Goal: Register for event/course

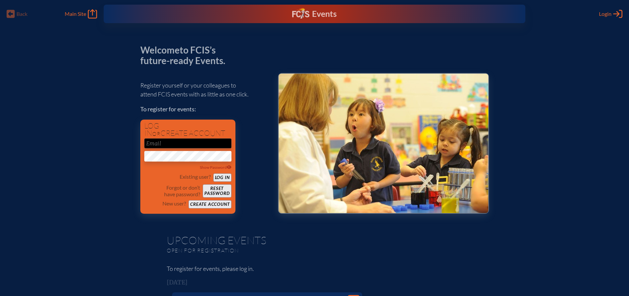
drag, startPoint x: 177, startPoint y: 79, endPoint x: 175, endPoint y: 73, distance: 6.5
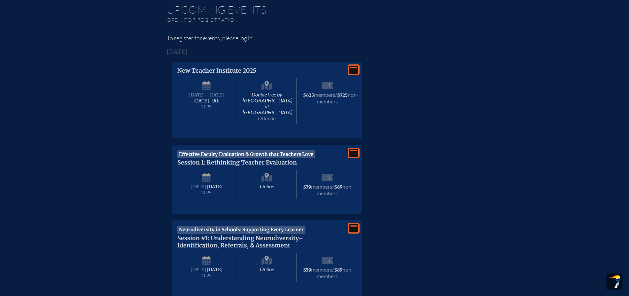
scroll to position [231, 0]
click at [215, 70] on span "New Teacher Institute 2025" at bounding box center [216, 69] width 79 height 7
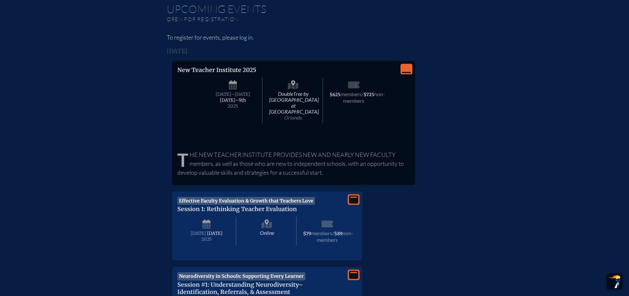
click at [408, 69] on icon "View Less" at bounding box center [406, 68] width 9 height 9
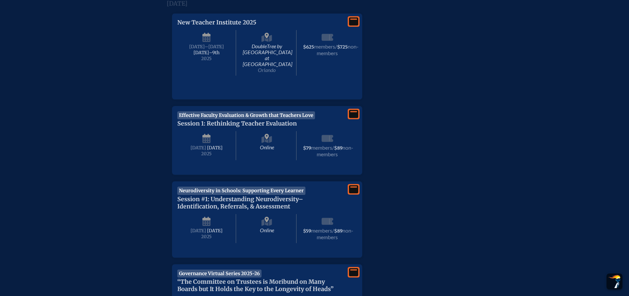
scroll to position [287, 0]
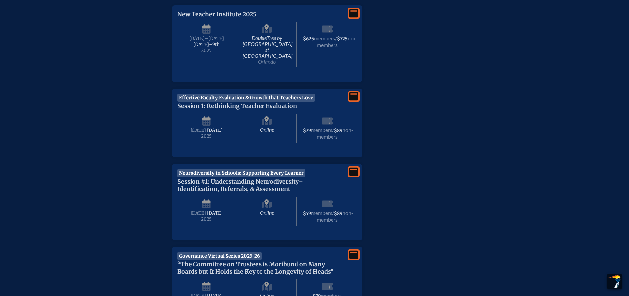
click at [353, 13] on icon at bounding box center [353, 13] width 9 height 8
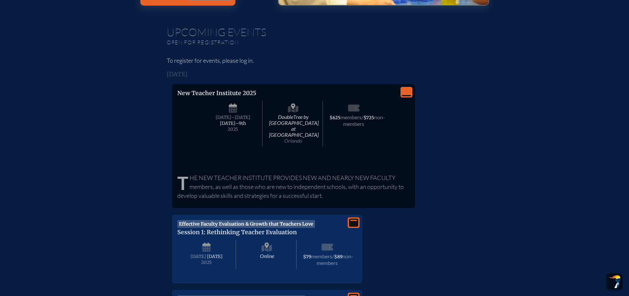
scroll to position [188, 0]
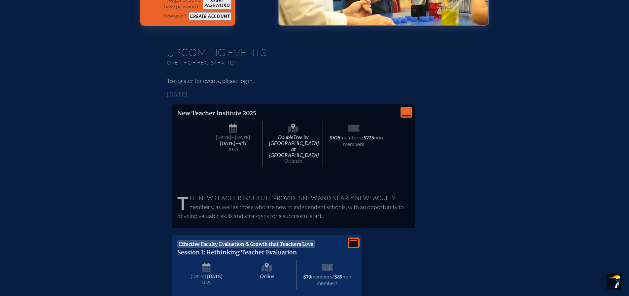
click at [213, 113] on span "New Teacher Institute 2025" at bounding box center [216, 113] width 79 height 7
click at [247, 139] on span "–[DATE]" at bounding box center [240, 138] width 19 height 6
click at [238, 144] on span "[DATE]–⁠9th" at bounding box center [233, 144] width 26 height 6
click at [284, 137] on span "DoubleTree by Hilton Hotel Orlando at SeaWorld Orlando" at bounding box center [293, 144] width 59 height 46
click at [289, 147] on span "DoubleTree by Hilton Hotel Orlando at SeaWorld Orlando" at bounding box center [293, 144] width 59 height 46
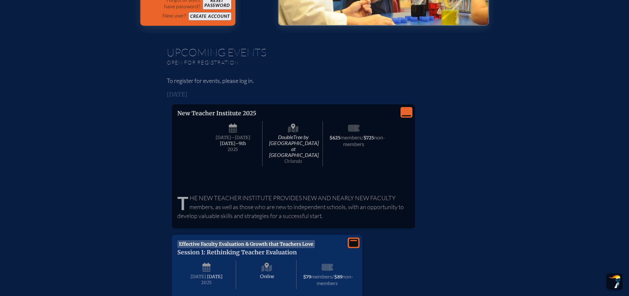
drag, startPoint x: 296, startPoint y: 118, endPoint x: 296, endPoint y: 122, distance: 4.3
click at [296, 118] on div "DoubleTree by Hilton Hotel Orlando at SeaWorld Orlando Sunday –Tuesday , Septem…" at bounding box center [294, 143] width 180 height 52
click at [298, 183] on div "The New Teacher Institute provides new and nearly new faculty members, as well …" at bounding box center [293, 202] width 232 height 41
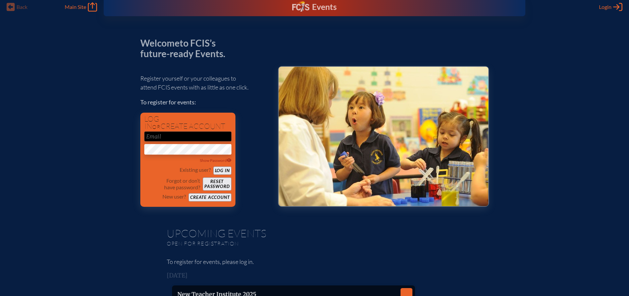
scroll to position [0, 0]
